Goal: Task Accomplishment & Management: Manage account settings

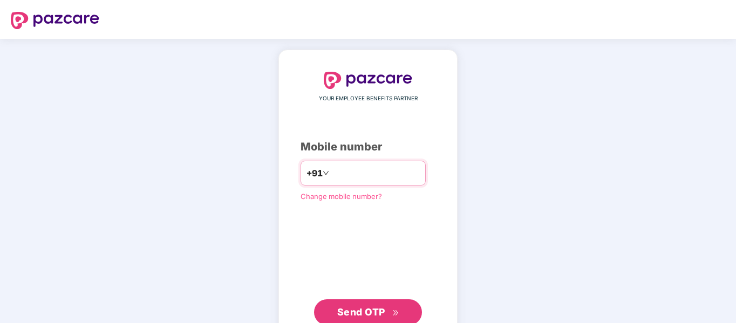
click at [385, 172] on input "number" at bounding box center [375, 172] width 88 height 17
type input "**********"
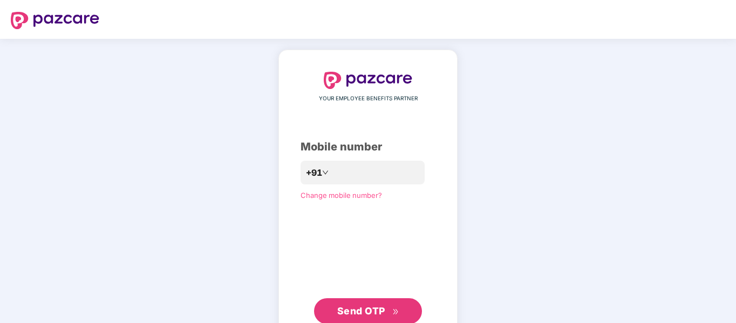
click at [354, 310] on span "Send OTP" at bounding box center [361, 310] width 48 height 11
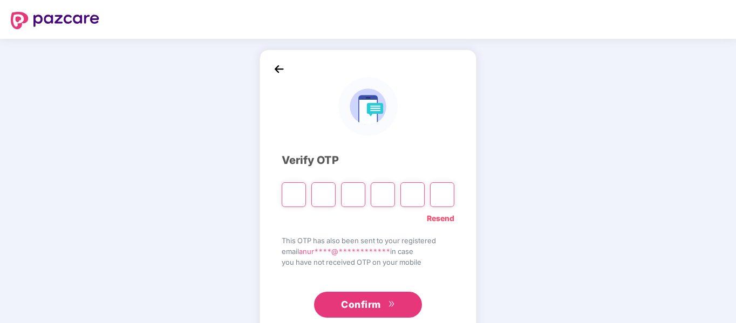
type input "*"
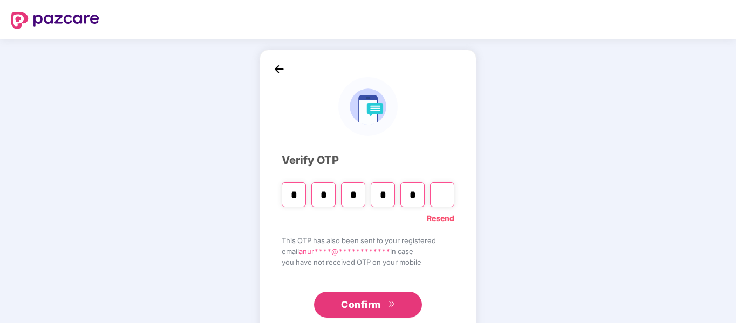
type input "*"
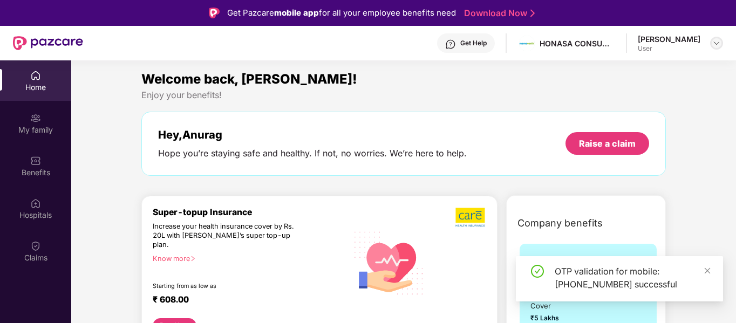
click at [711, 43] on div at bounding box center [716, 43] width 13 height 13
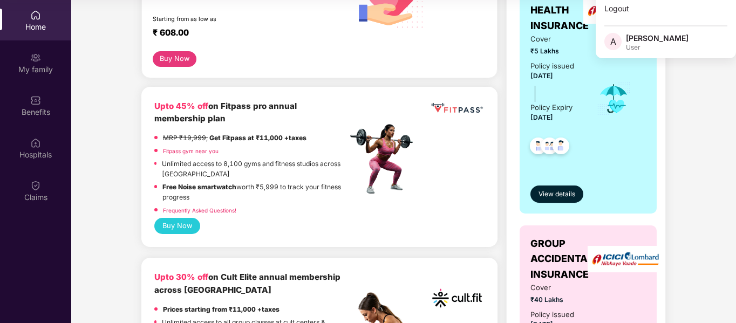
scroll to position [207, 0]
